Goal: Transaction & Acquisition: Purchase product/service

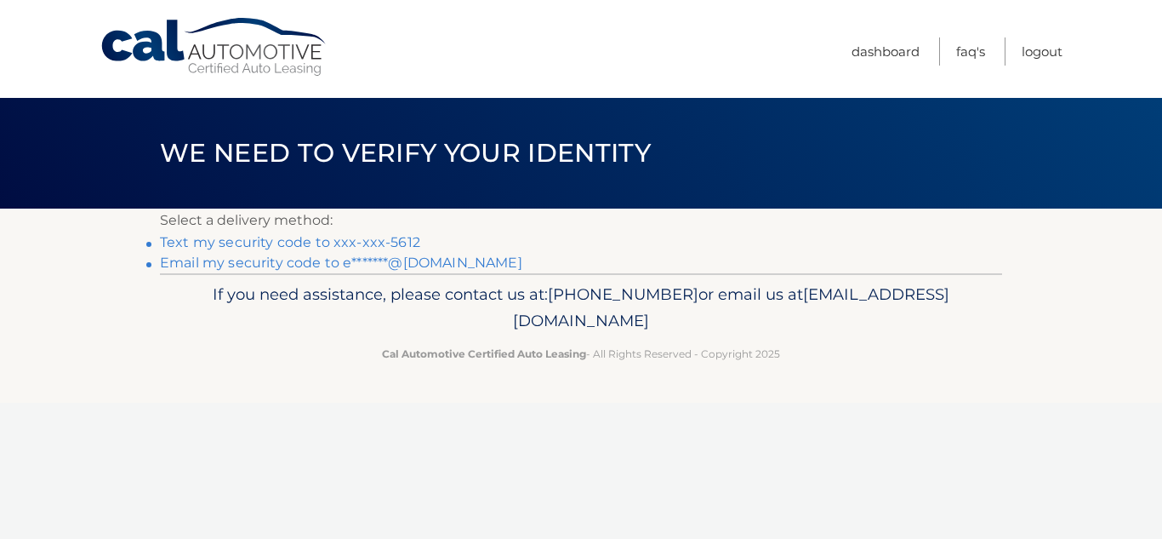
click at [265, 243] on link "Text my security code to xxx-xxx-5612" at bounding box center [290, 242] width 260 height 16
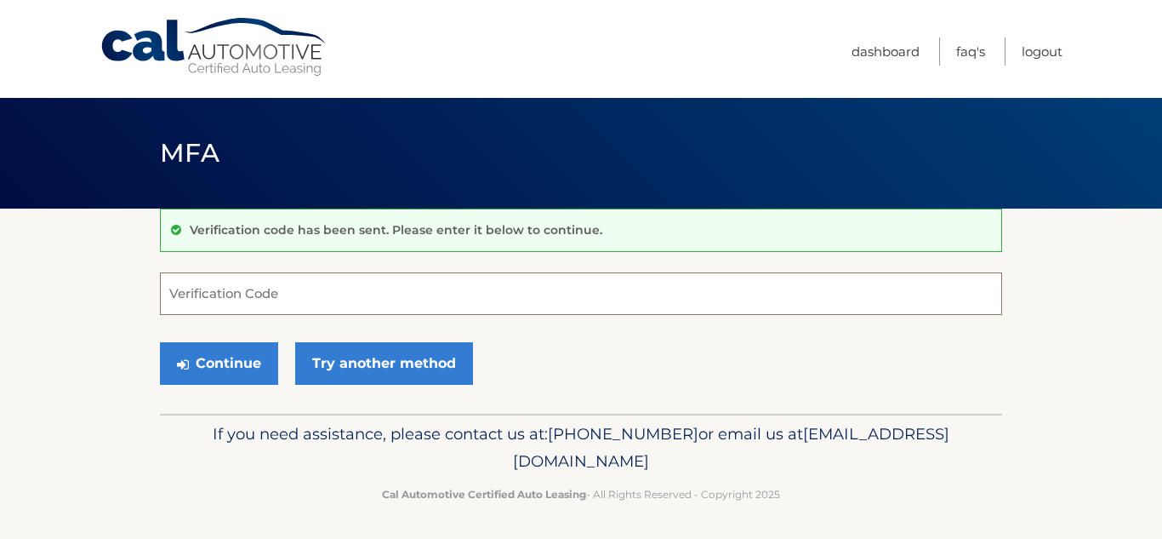
click at [294, 296] on input "Verification Code" at bounding box center [581, 293] width 842 height 43
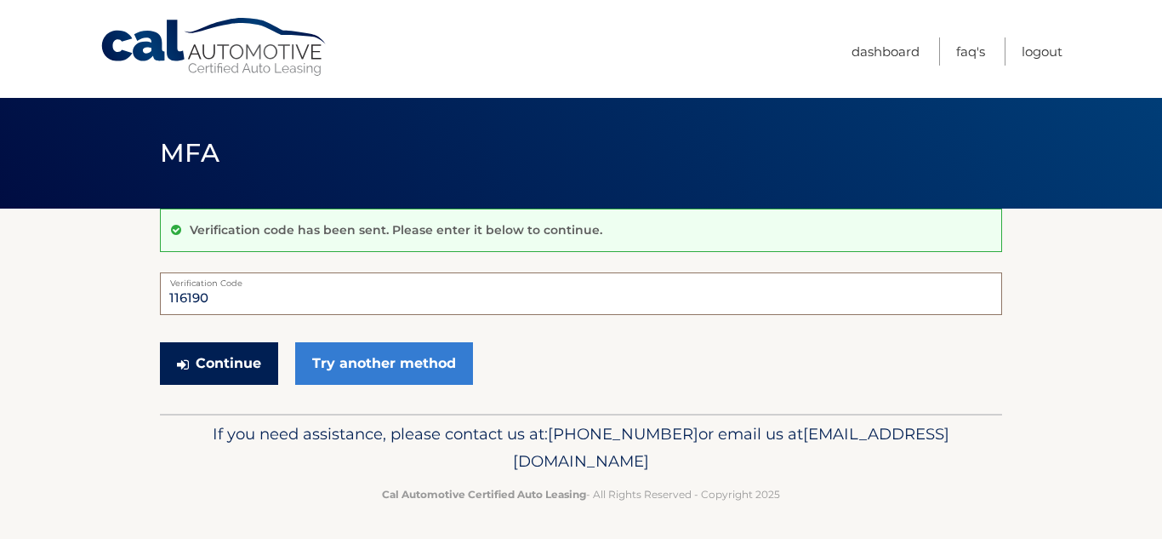
type input "116190"
click at [244, 362] on button "Continue" at bounding box center [219, 363] width 118 height 43
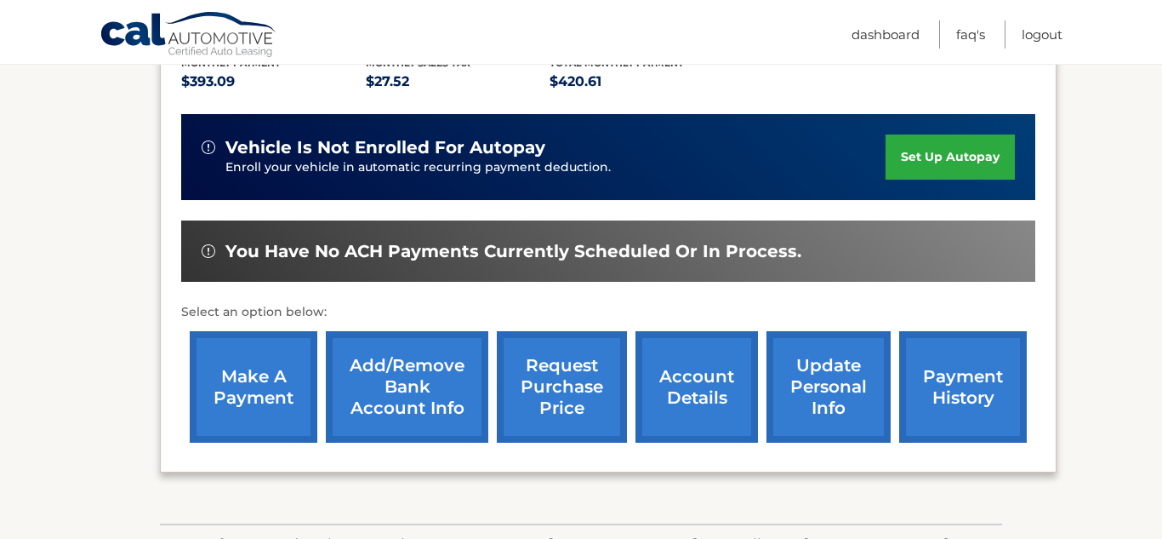
scroll to position [401, 0]
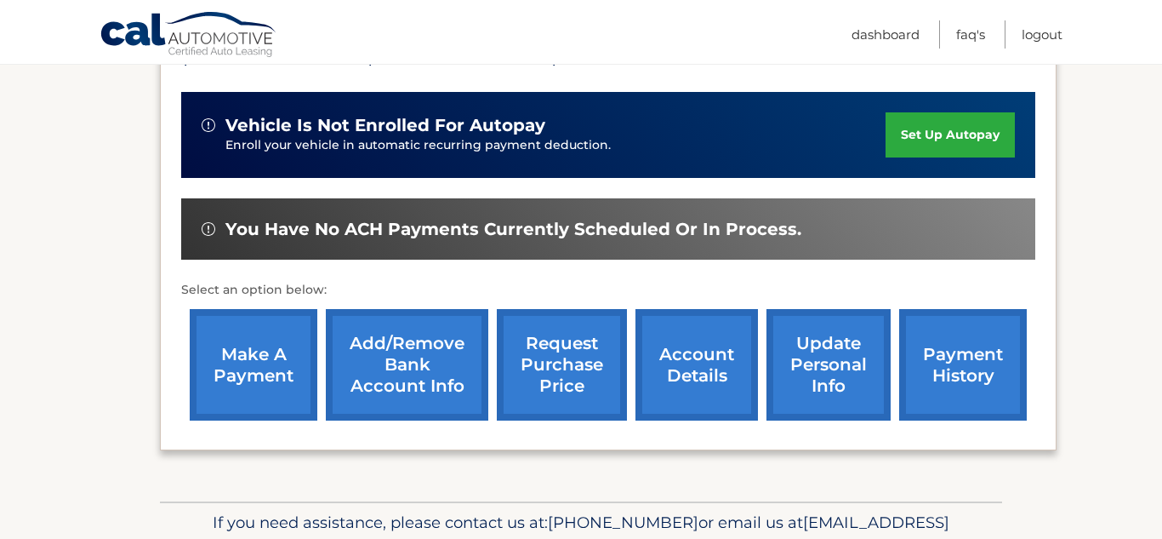
click at [244, 362] on link "make a payment" at bounding box center [254, 364] width 128 height 111
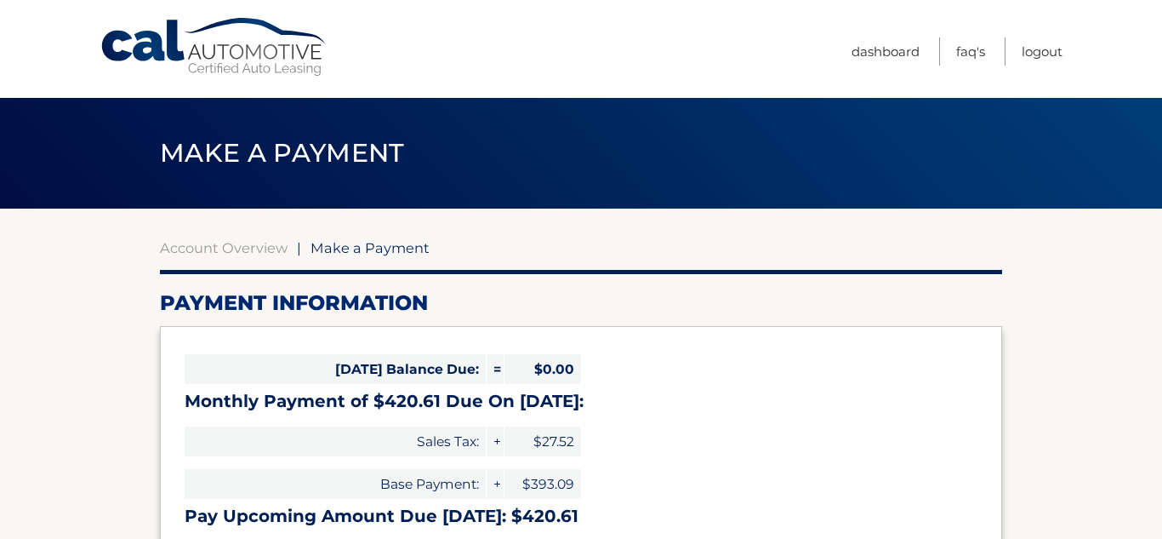
select select "ODFkMTMwN2UtYWY2Mi00YzIxLThlMzgtY2Y0OTliNThmMTEx"
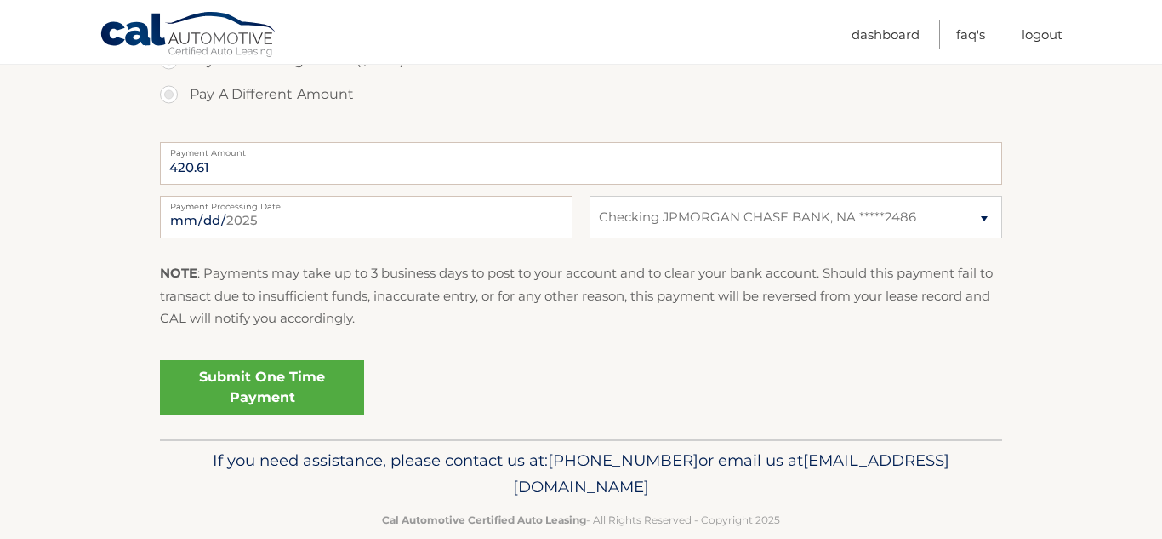
scroll to position [650, 0]
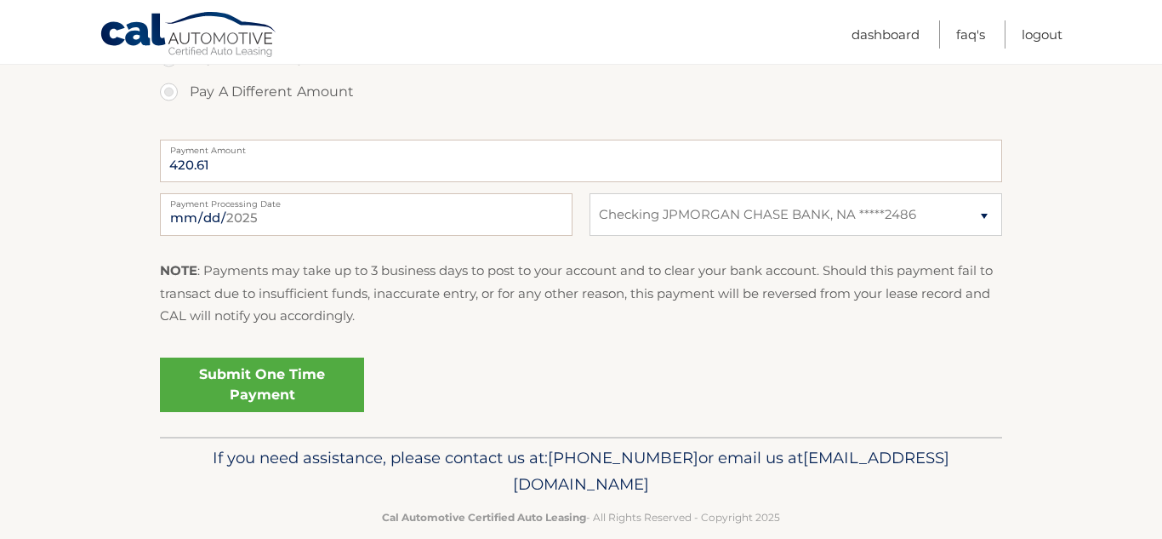
click at [256, 380] on link "Submit One Time Payment" at bounding box center [262, 384] width 204 height 54
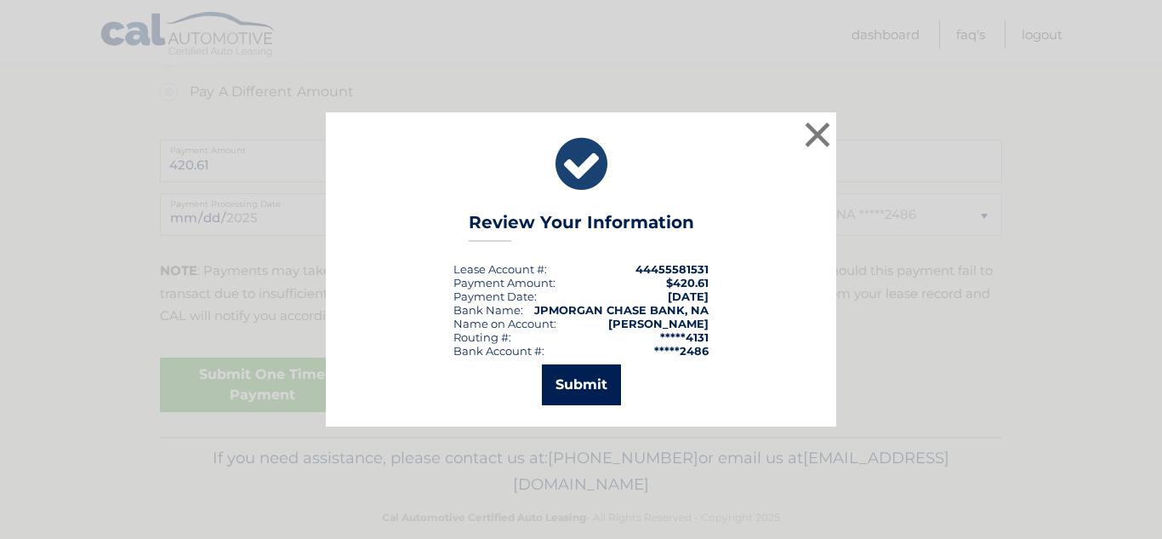
click at [580, 384] on button "Submit" at bounding box center [581, 384] width 79 height 41
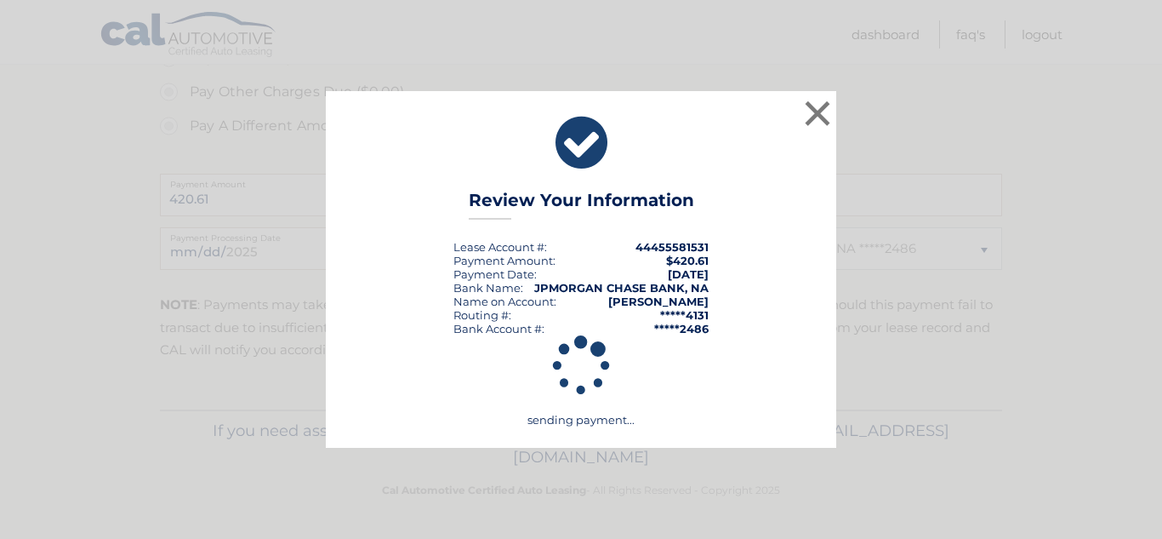
scroll to position [616, 0]
click at [822, 109] on button "×" at bounding box center [818, 113] width 34 height 34
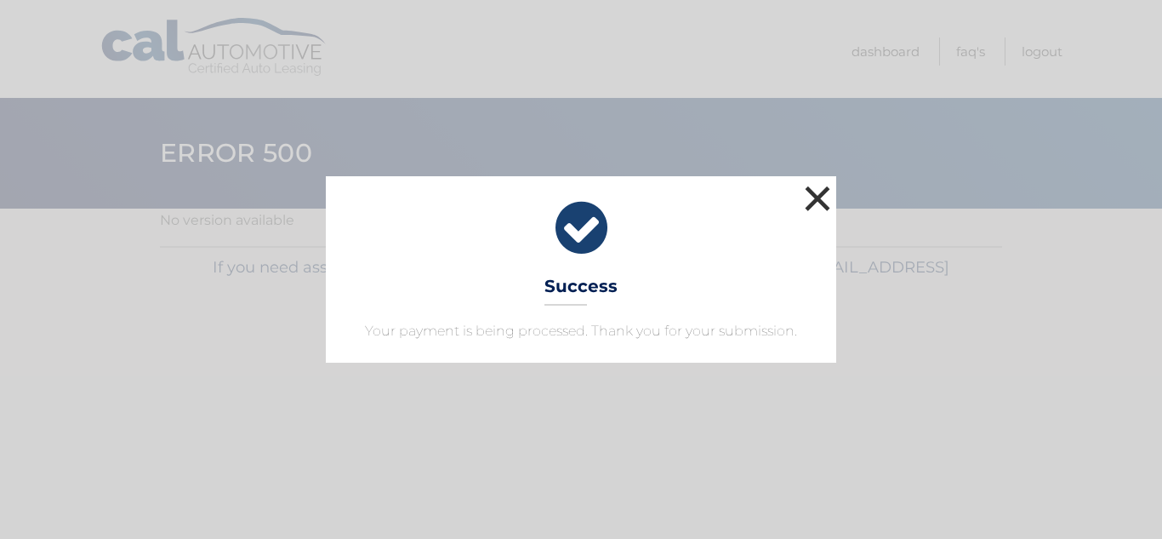
click at [814, 200] on button "×" at bounding box center [818, 198] width 34 height 34
